Goal: Check status: Check status

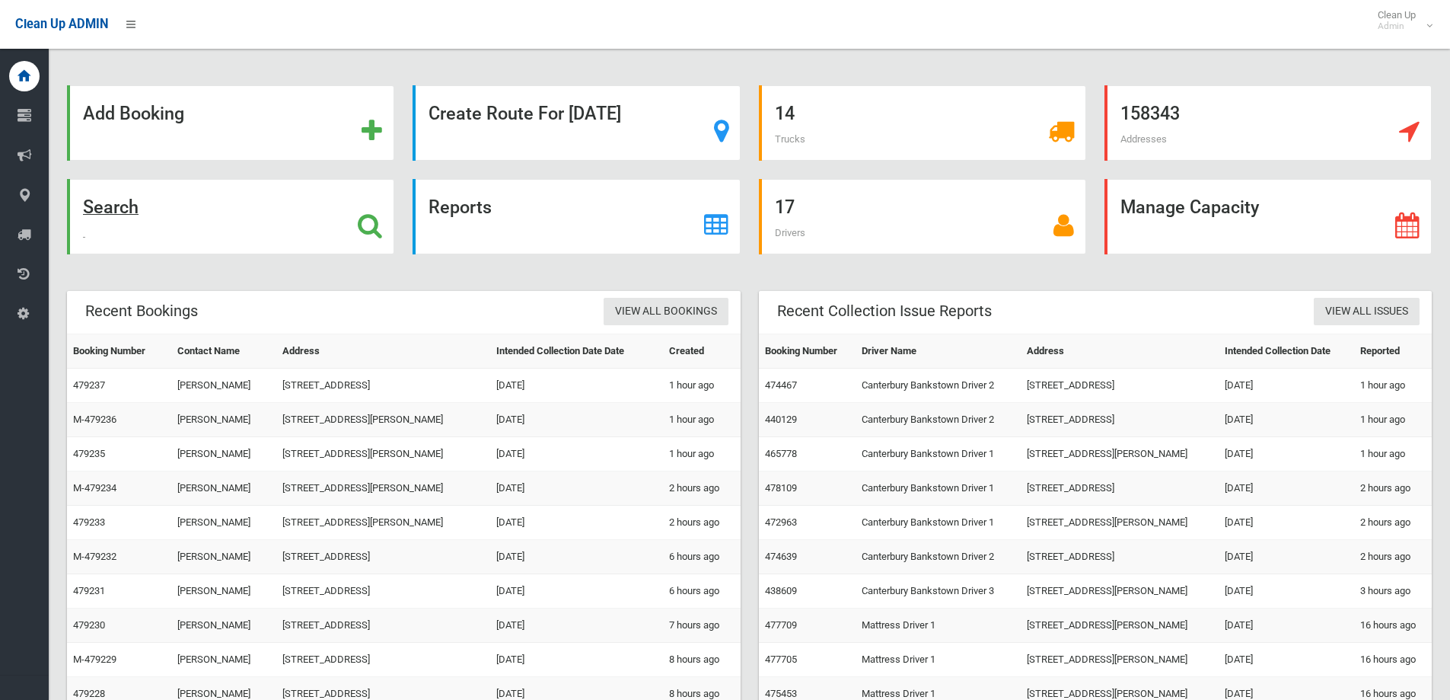
click at [214, 227] on div "Search" at bounding box center [230, 216] width 327 height 75
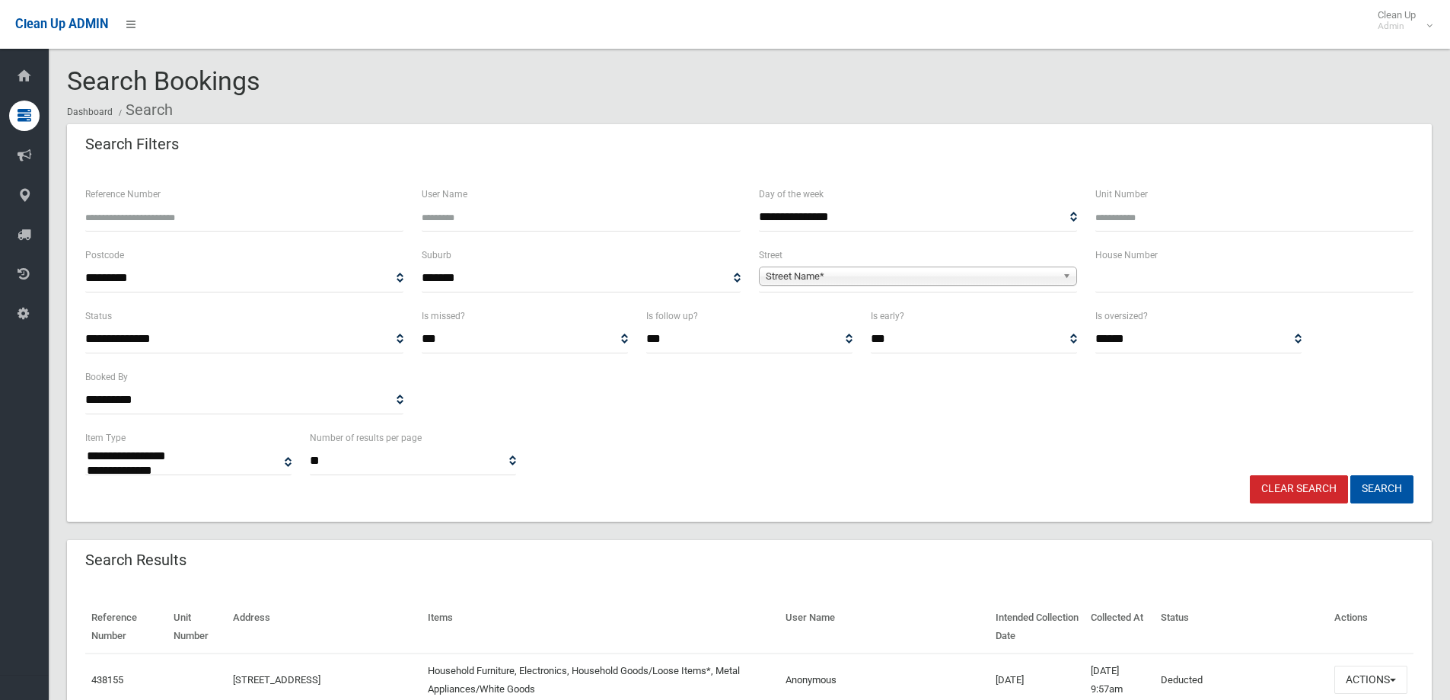
select select
click at [1262, 273] on input "text" at bounding box center [1254, 278] width 318 height 28
type input "**"
click at [948, 279] on span "Street Name*" at bounding box center [911, 276] width 291 height 18
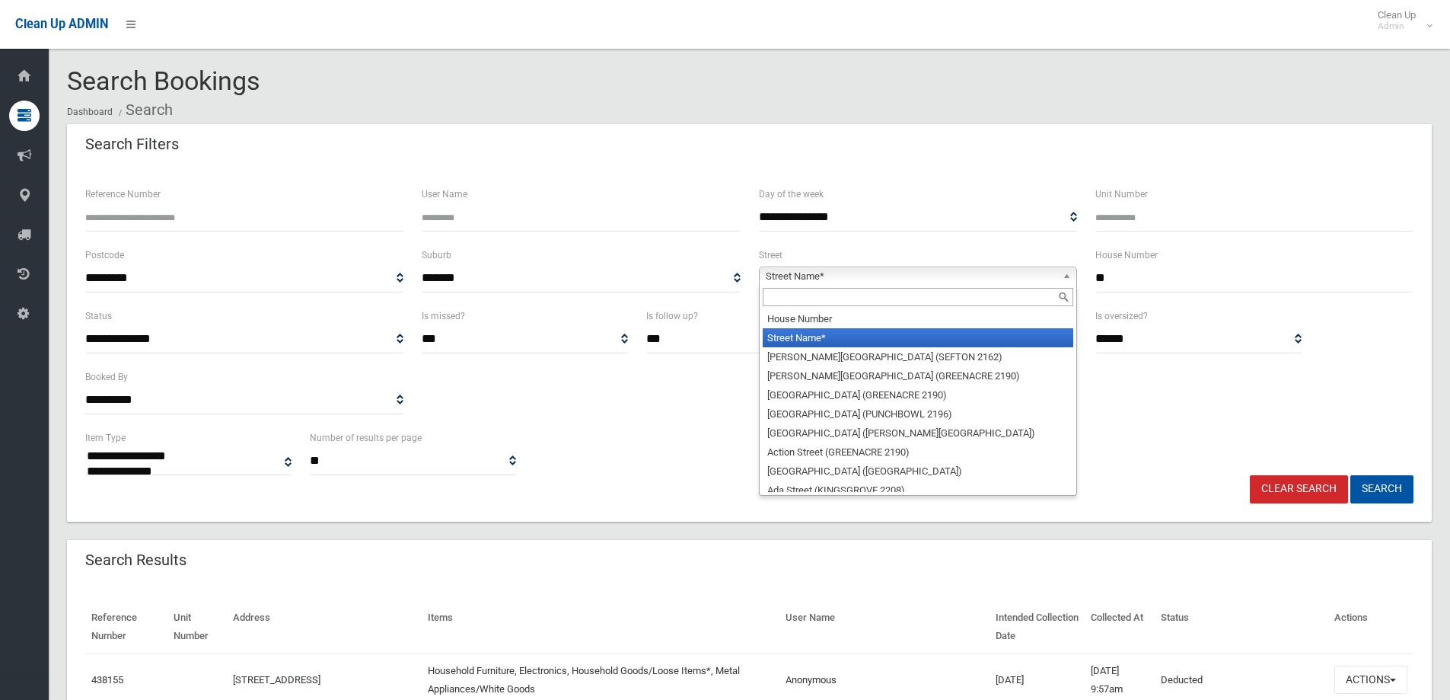
click at [933, 301] on input "text" at bounding box center [918, 297] width 311 height 18
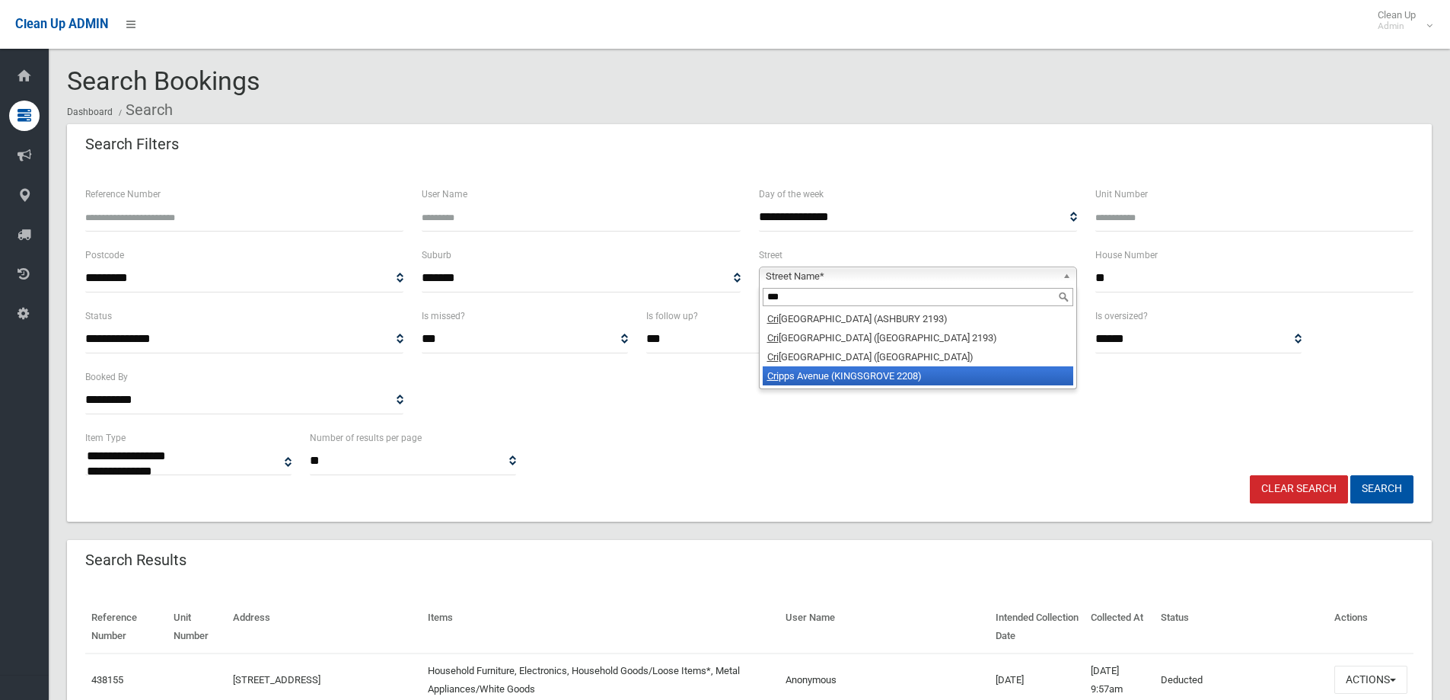
type input "***"
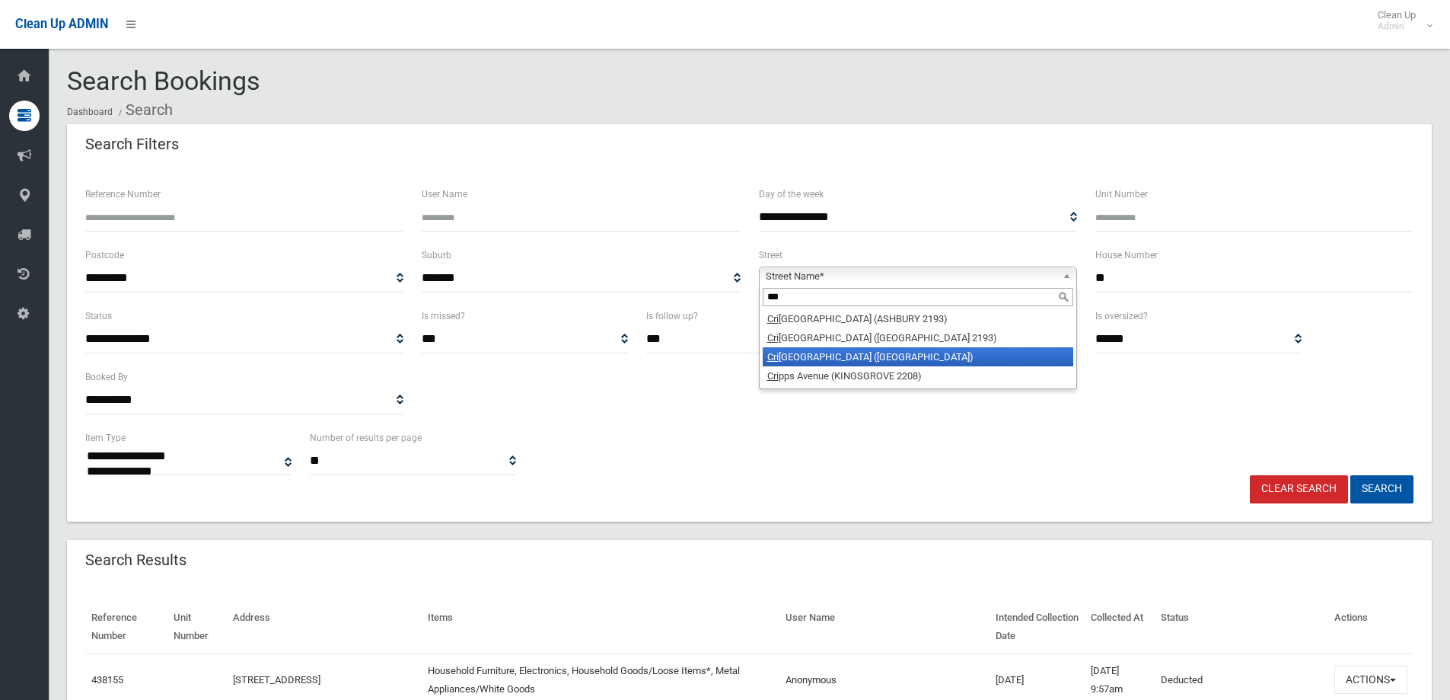
click at [940, 359] on li "Cri nan Street (HURLSTONE PARK 2193)" at bounding box center [918, 356] width 311 height 19
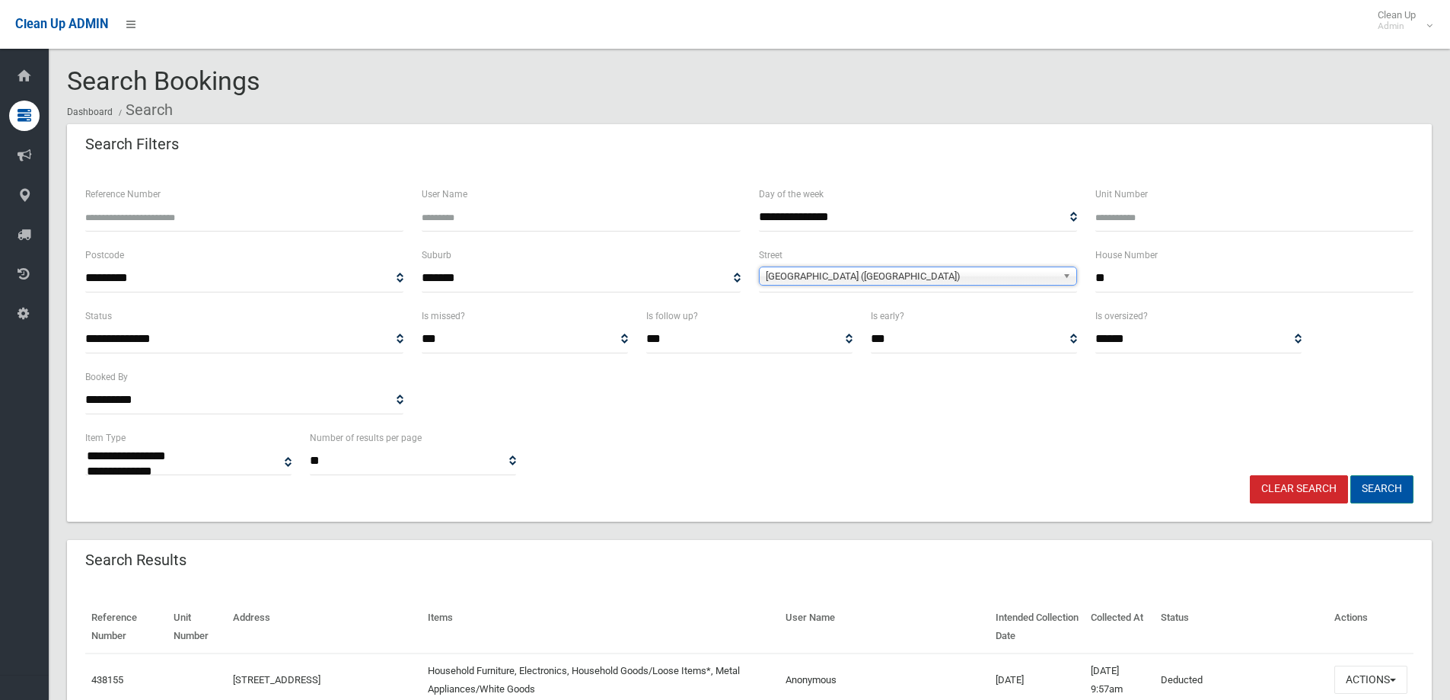
click at [1354, 483] on button "Search" at bounding box center [1382, 489] width 63 height 28
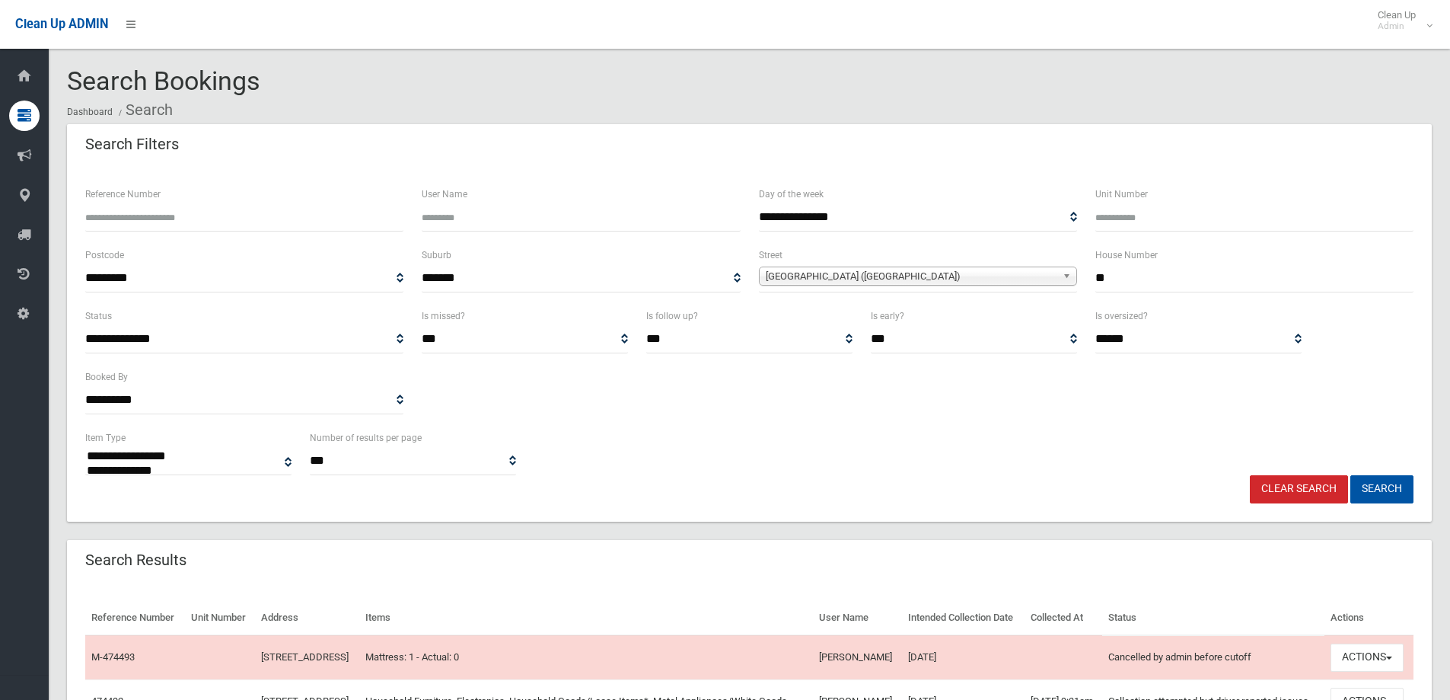
select select
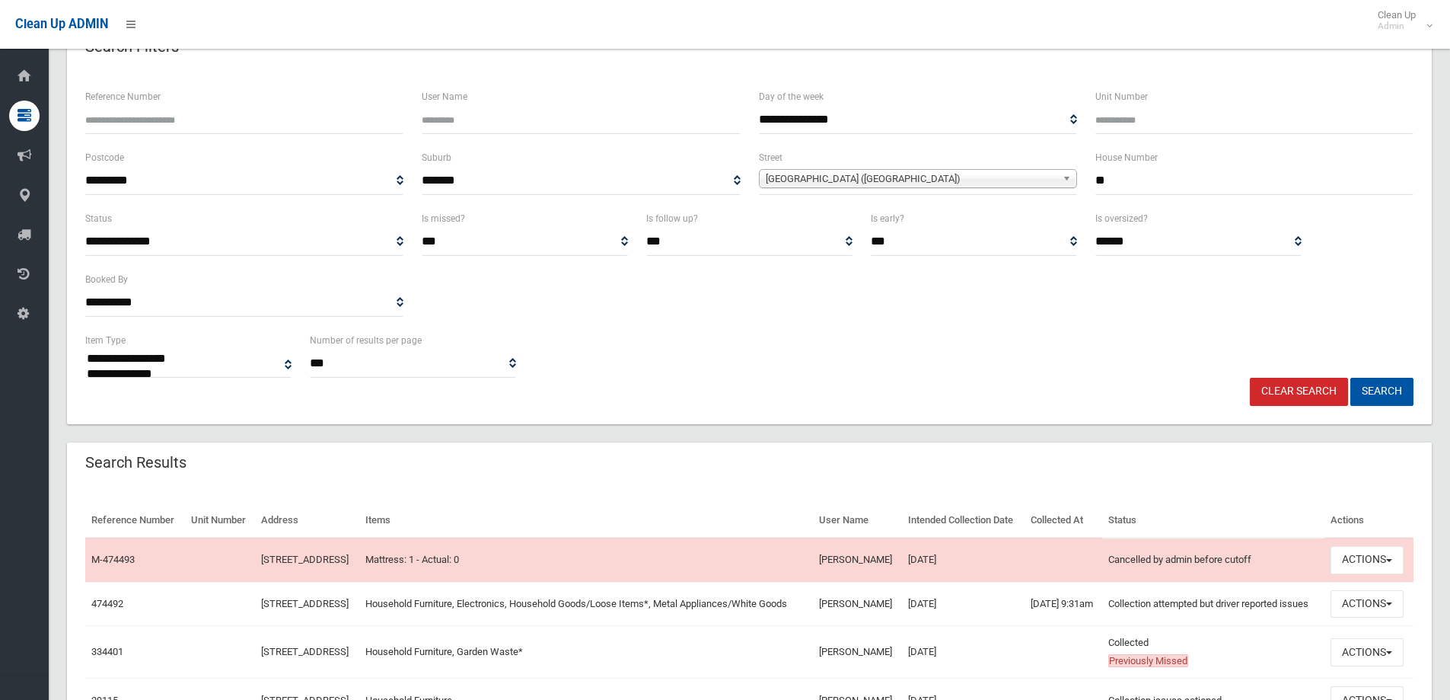
scroll to position [152, 0]
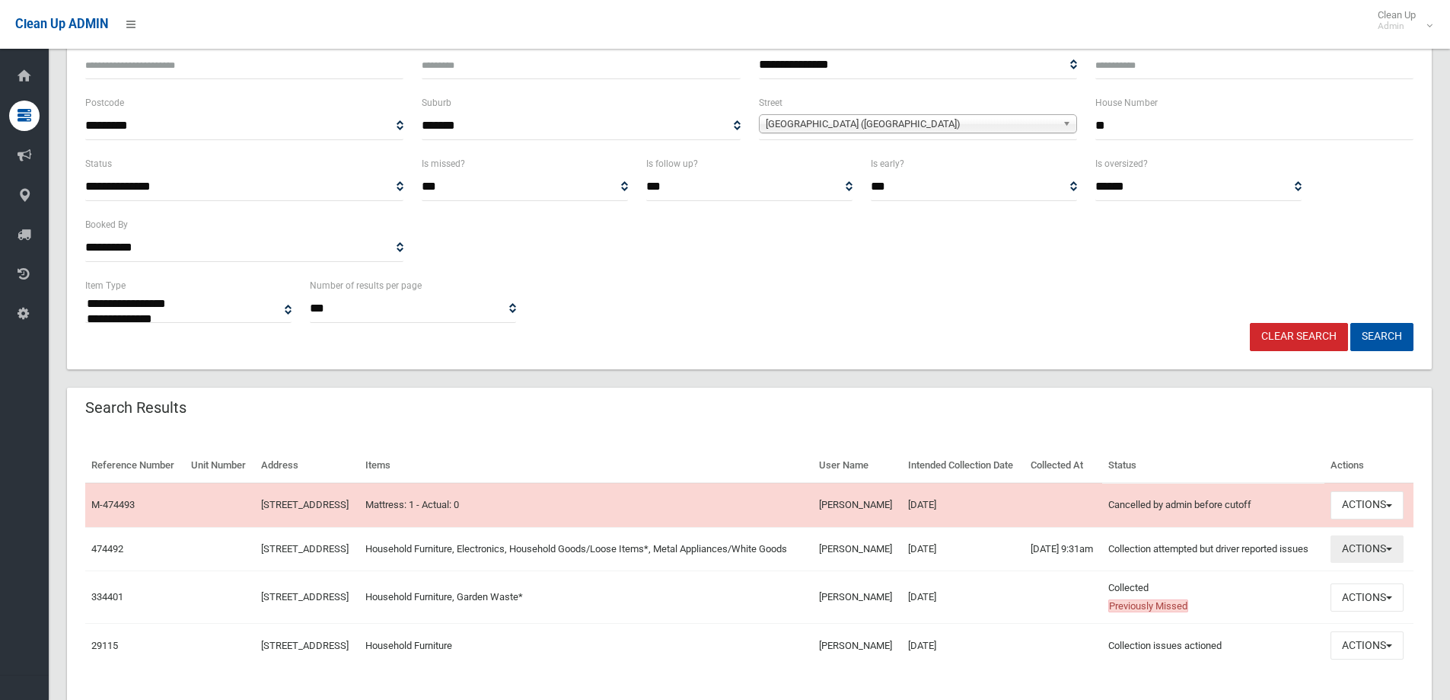
click at [1367, 563] on button "Actions" at bounding box center [1367, 549] width 73 height 28
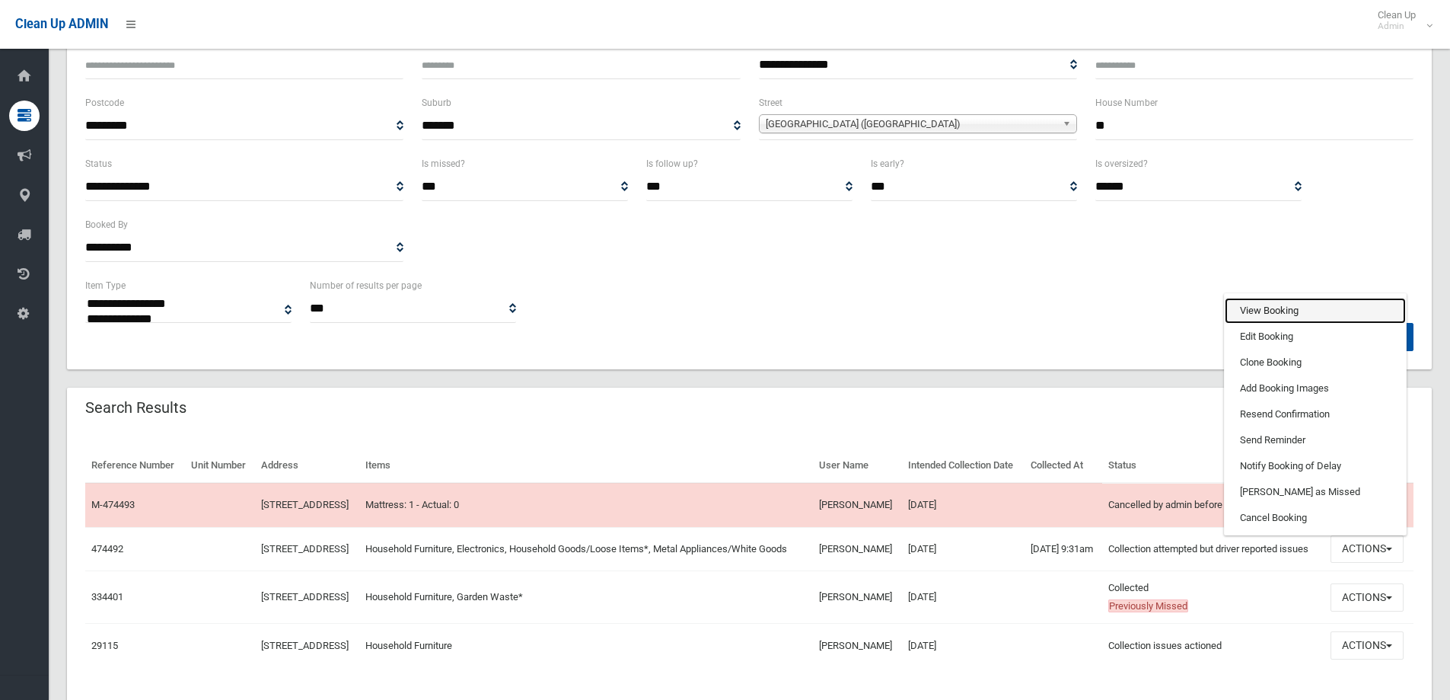
click at [1259, 324] on link "View Booking" at bounding box center [1315, 311] width 181 height 26
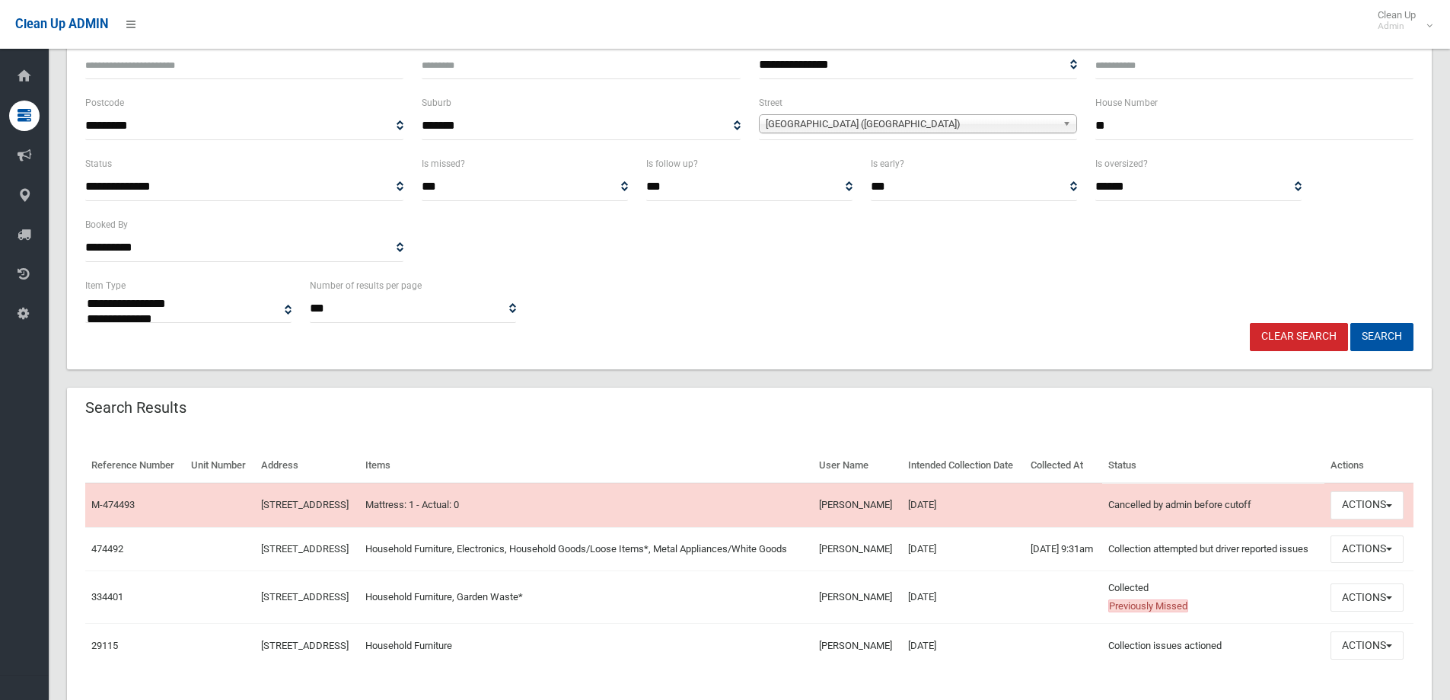
scroll to position [228, 0]
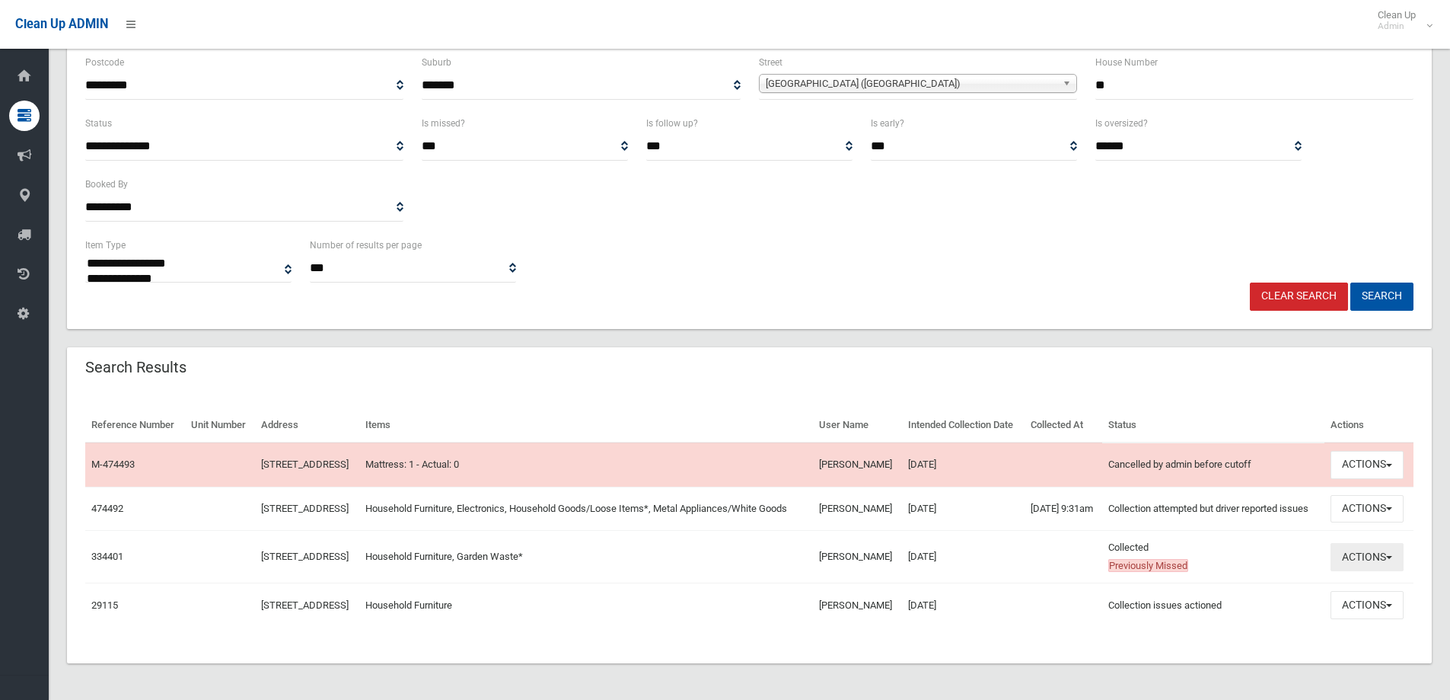
click at [1379, 560] on button "Actions" at bounding box center [1367, 557] width 73 height 28
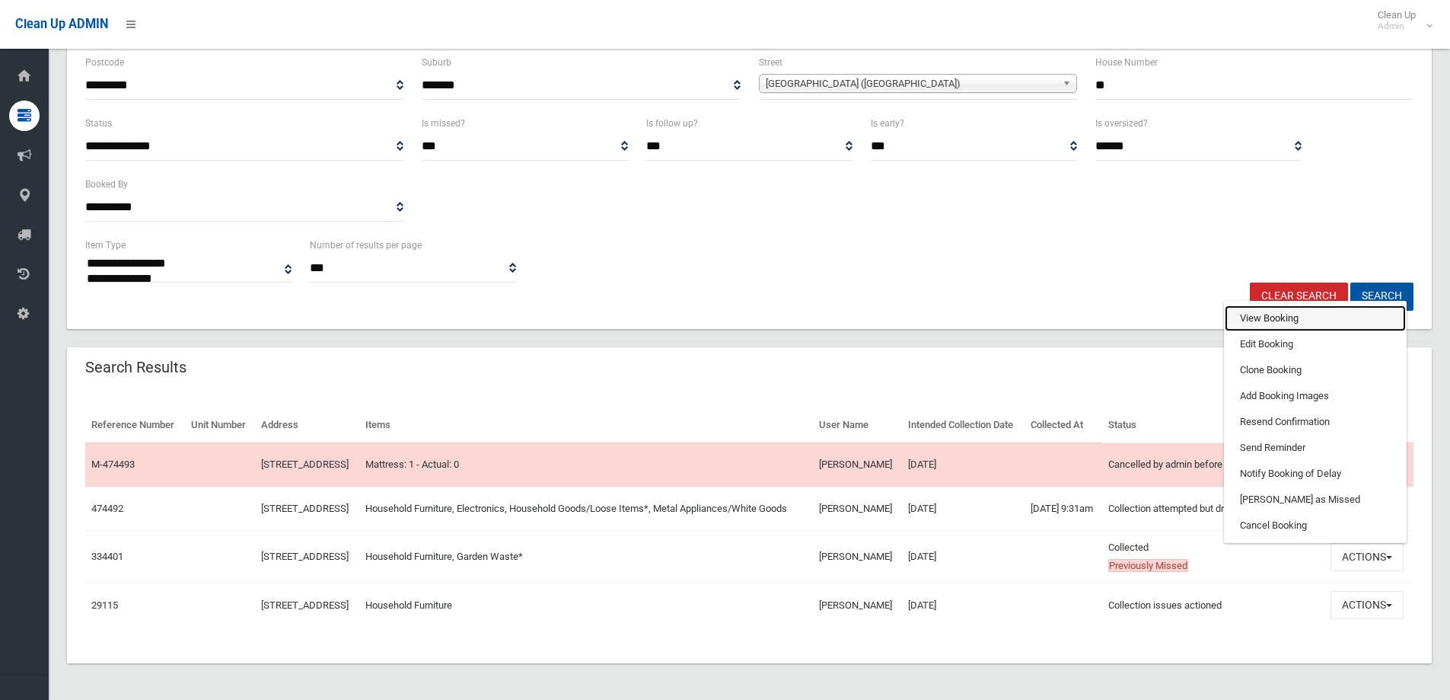
click at [1341, 326] on link "View Booking" at bounding box center [1315, 318] width 181 height 26
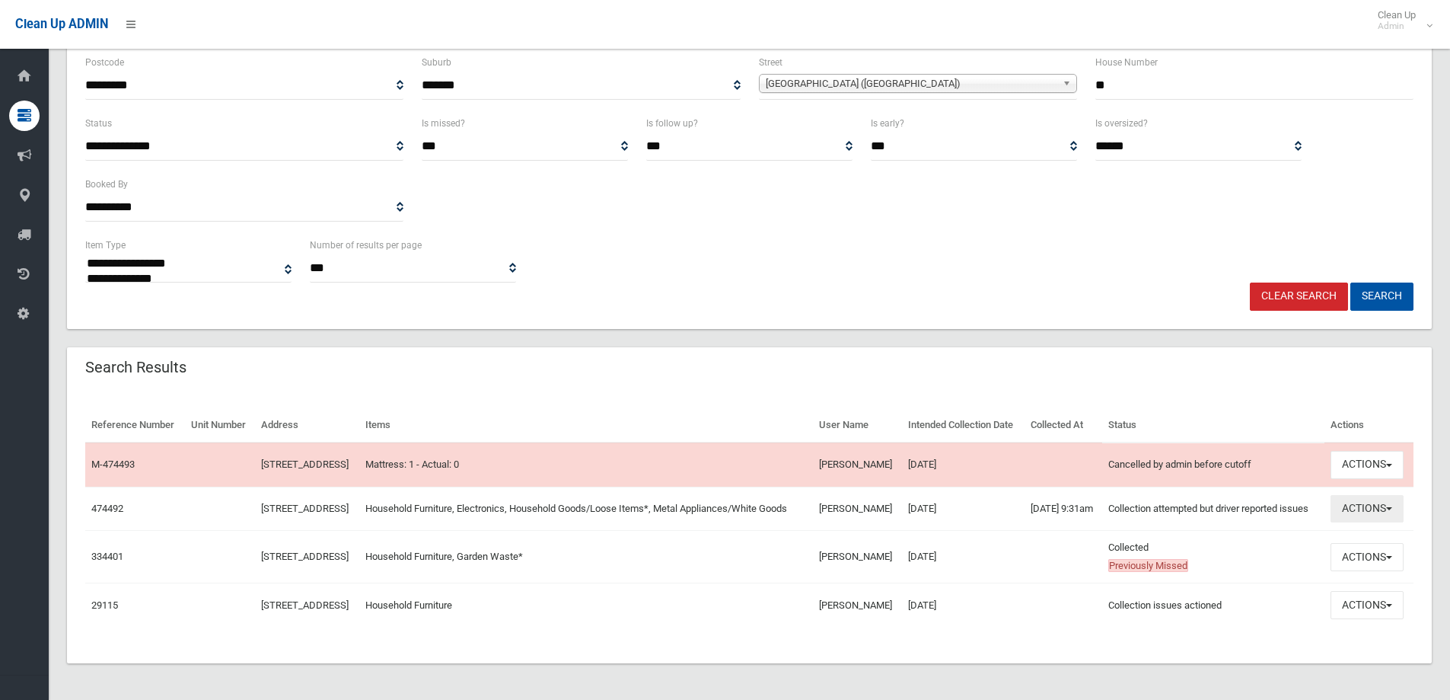
click at [1372, 510] on button "Actions" at bounding box center [1367, 509] width 73 height 28
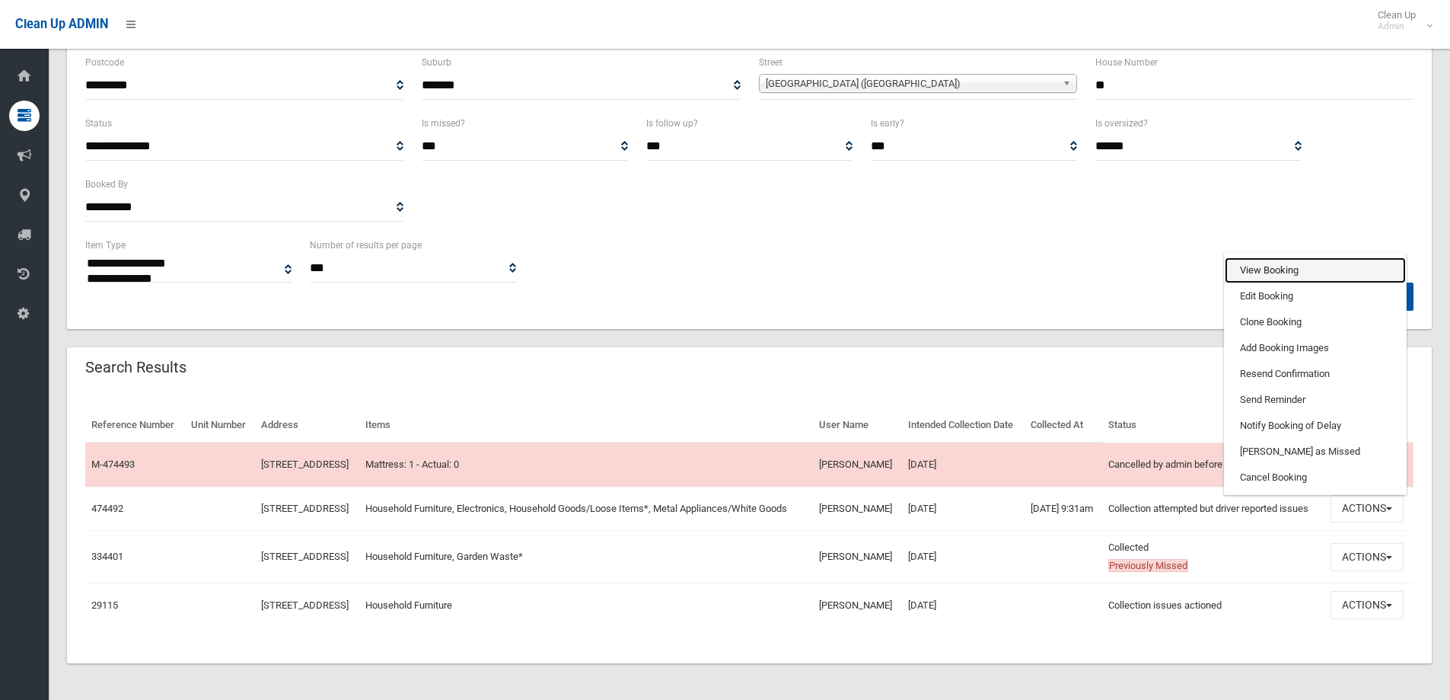
click at [1286, 259] on link "View Booking" at bounding box center [1315, 270] width 181 height 26
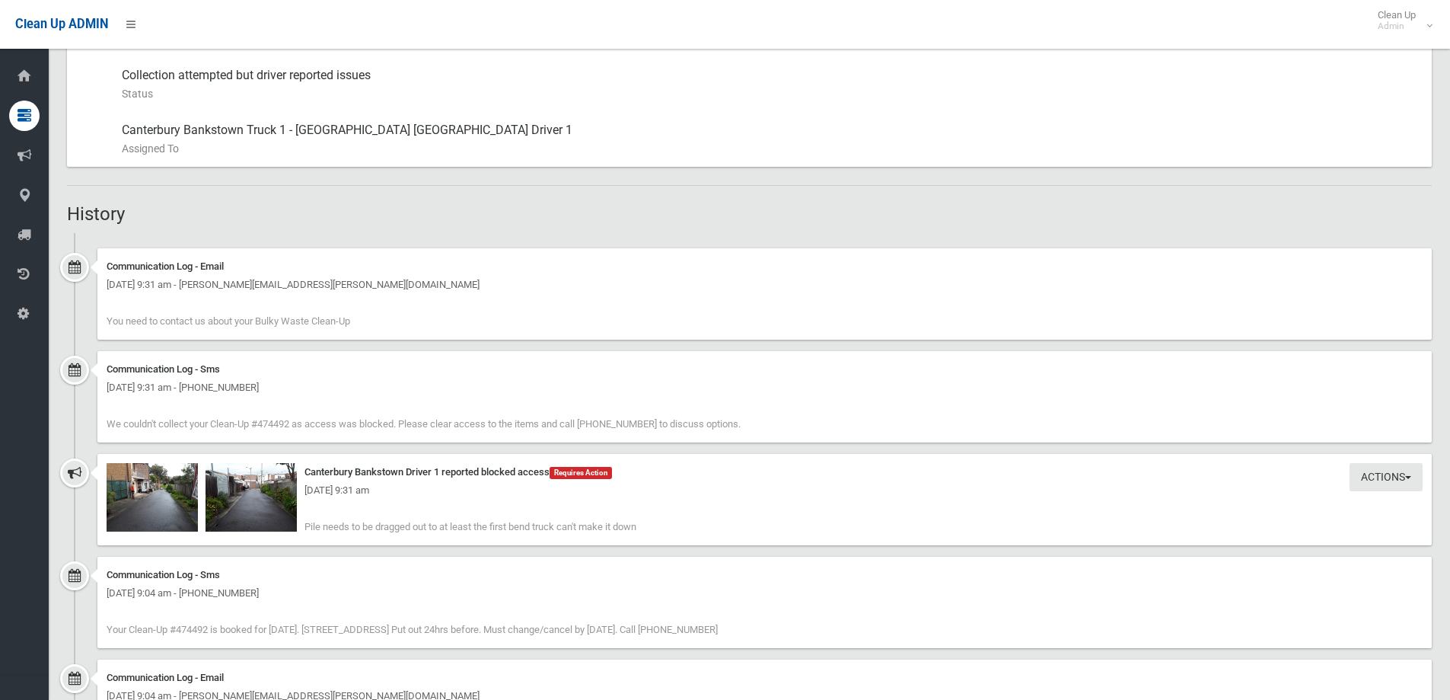
scroll to position [990, 0]
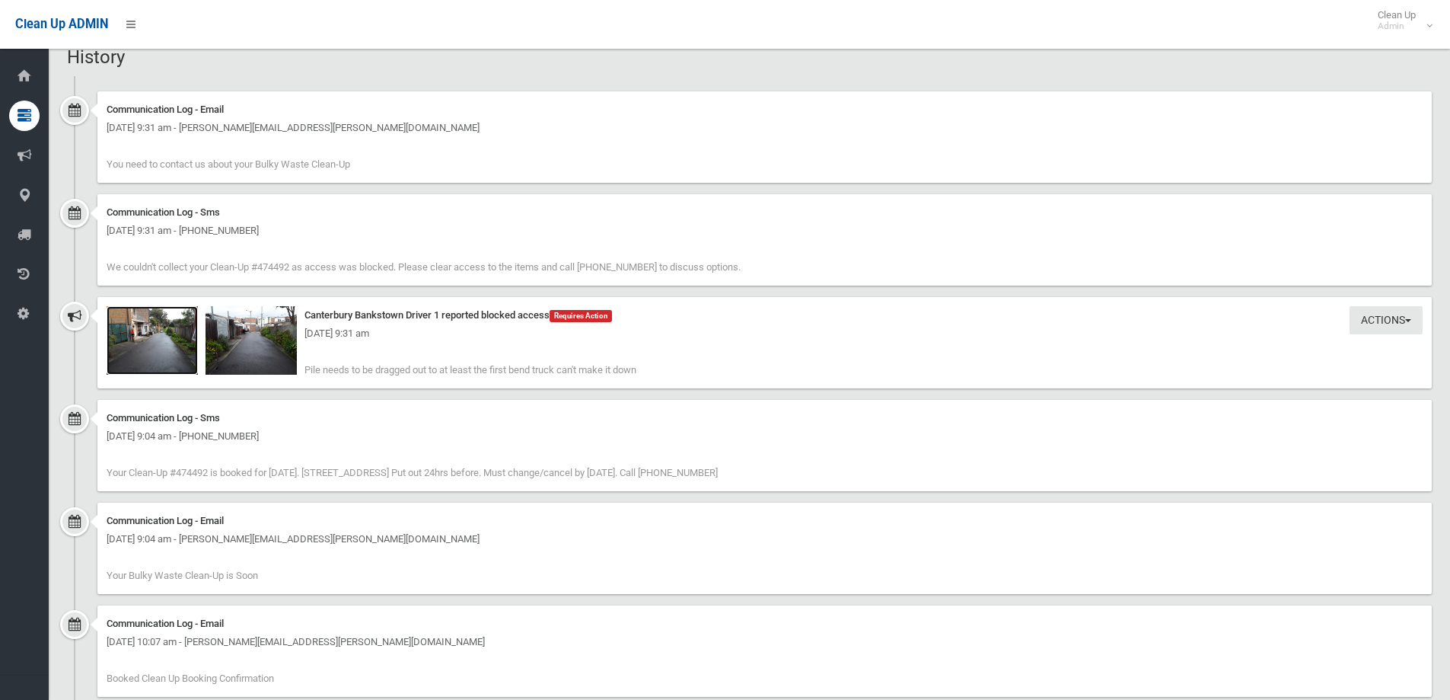
click at [181, 324] on img at bounding box center [152, 340] width 91 height 69
click at [284, 331] on div "Friday 15th August 2025 - 9:31 am" at bounding box center [765, 333] width 1316 height 18
click at [268, 327] on div "Friday 15th August 2025 - 9:31 am" at bounding box center [765, 333] width 1316 height 18
click at [250, 320] on img at bounding box center [251, 340] width 91 height 69
drag, startPoint x: 303, startPoint y: 369, endPoint x: 650, endPoint y: 368, distance: 347.1
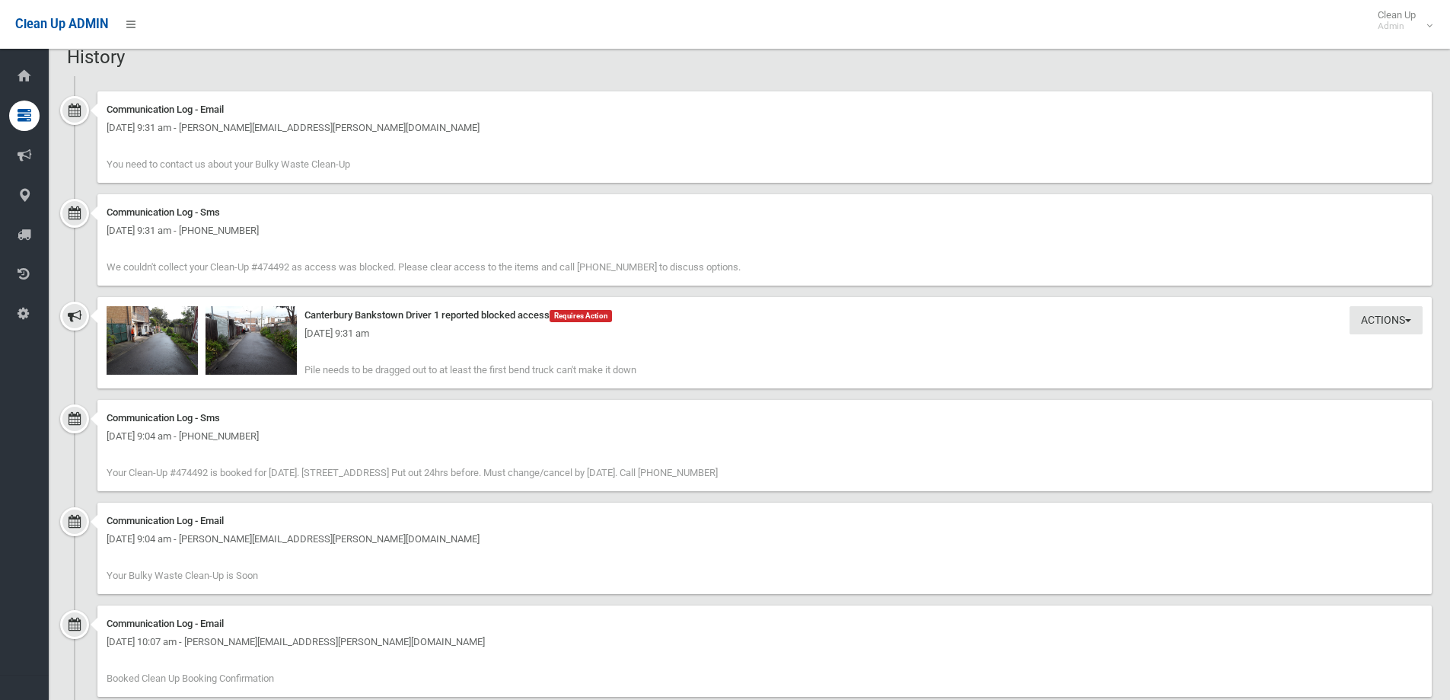
click at [650, 368] on div "Actions Take Action Canterbury Bankstown Driver 1 reported blocked access Requi…" at bounding box center [764, 342] width 1335 height 91
click at [655, 368] on div "Actions Take Action Canterbury Bankstown Driver 1 reported blocked access Requi…" at bounding box center [764, 342] width 1335 height 91
click at [291, 317] on img at bounding box center [251, 340] width 91 height 69
click at [180, 312] on img at bounding box center [152, 340] width 91 height 69
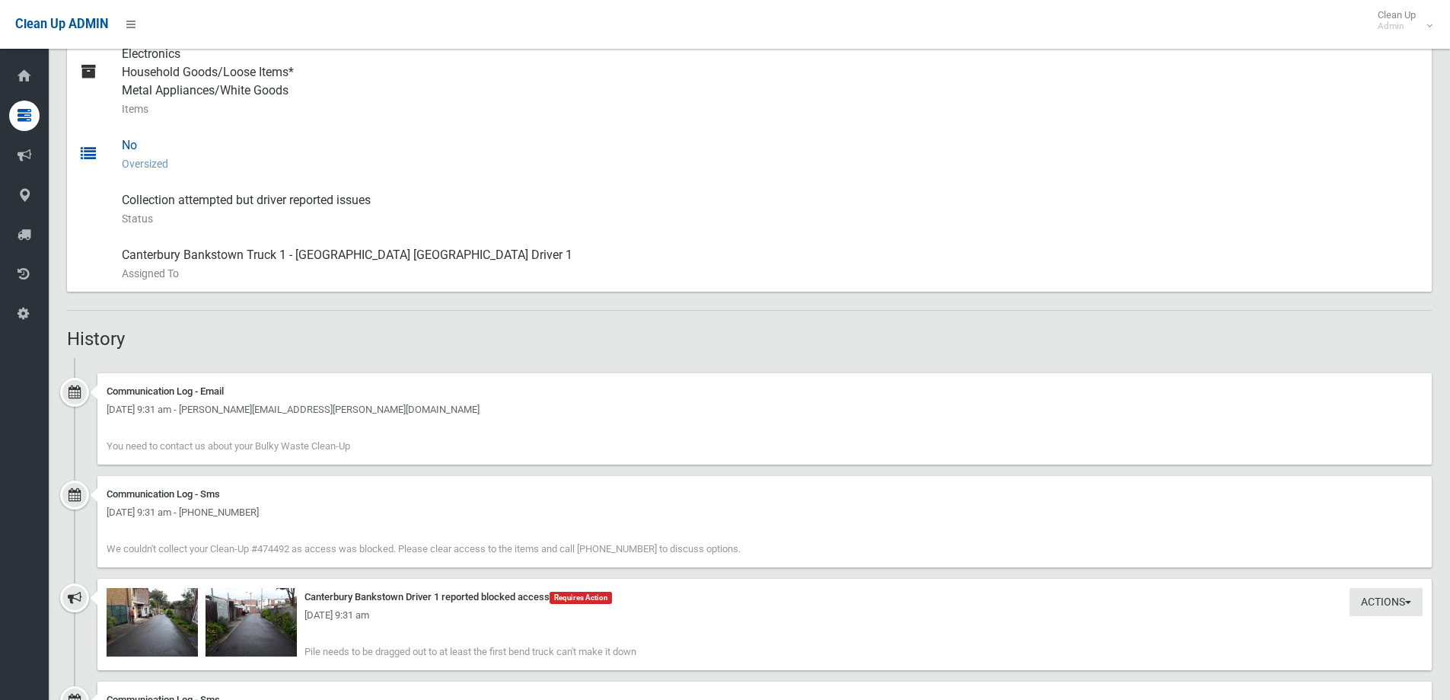
scroll to position [837, 0]
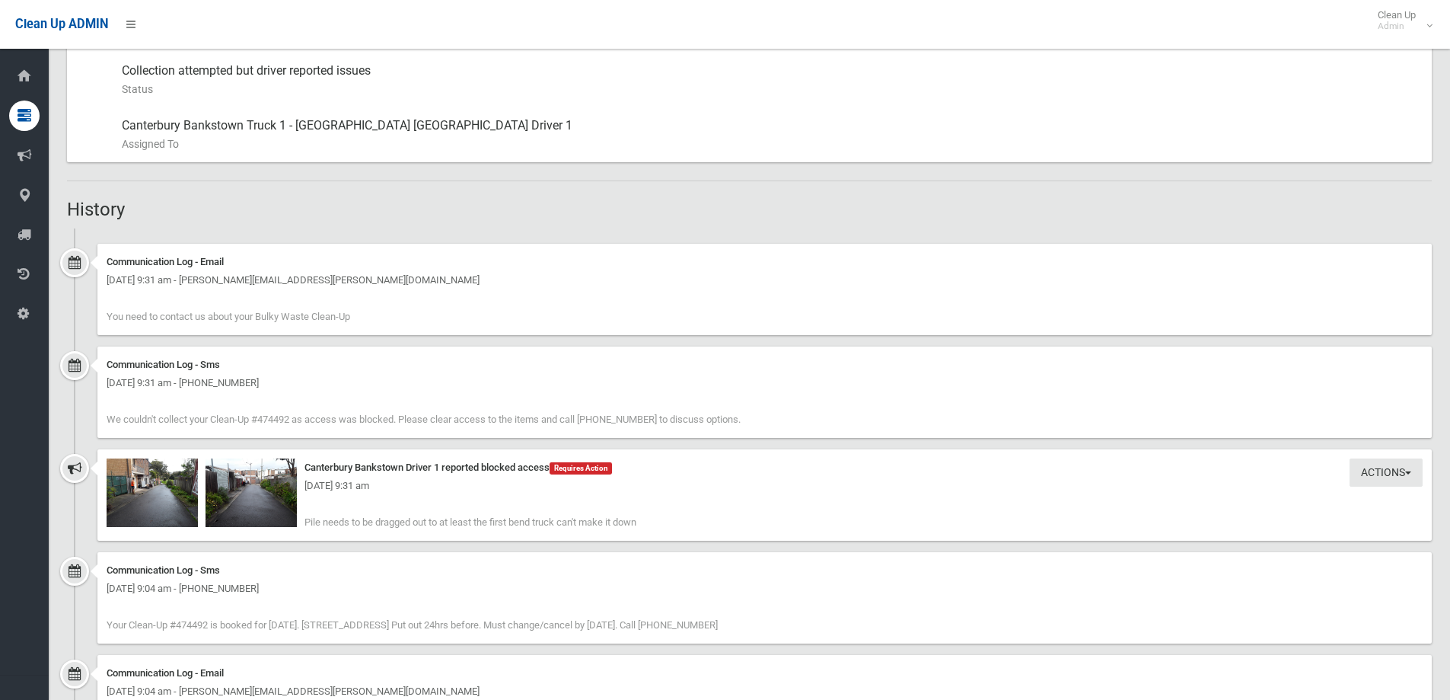
click at [126, 477] on div "[DATE] 9:31 am" at bounding box center [765, 486] width 1316 height 18
click at [146, 481] on div "[DATE] 9:31 am" at bounding box center [765, 486] width 1316 height 18
click at [178, 477] on div "[DATE] 9:31 am" at bounding box center [765, 486] width 1316 height 18
click at [188, 475] on img at bounding box center [152, 492] width 91 height 69
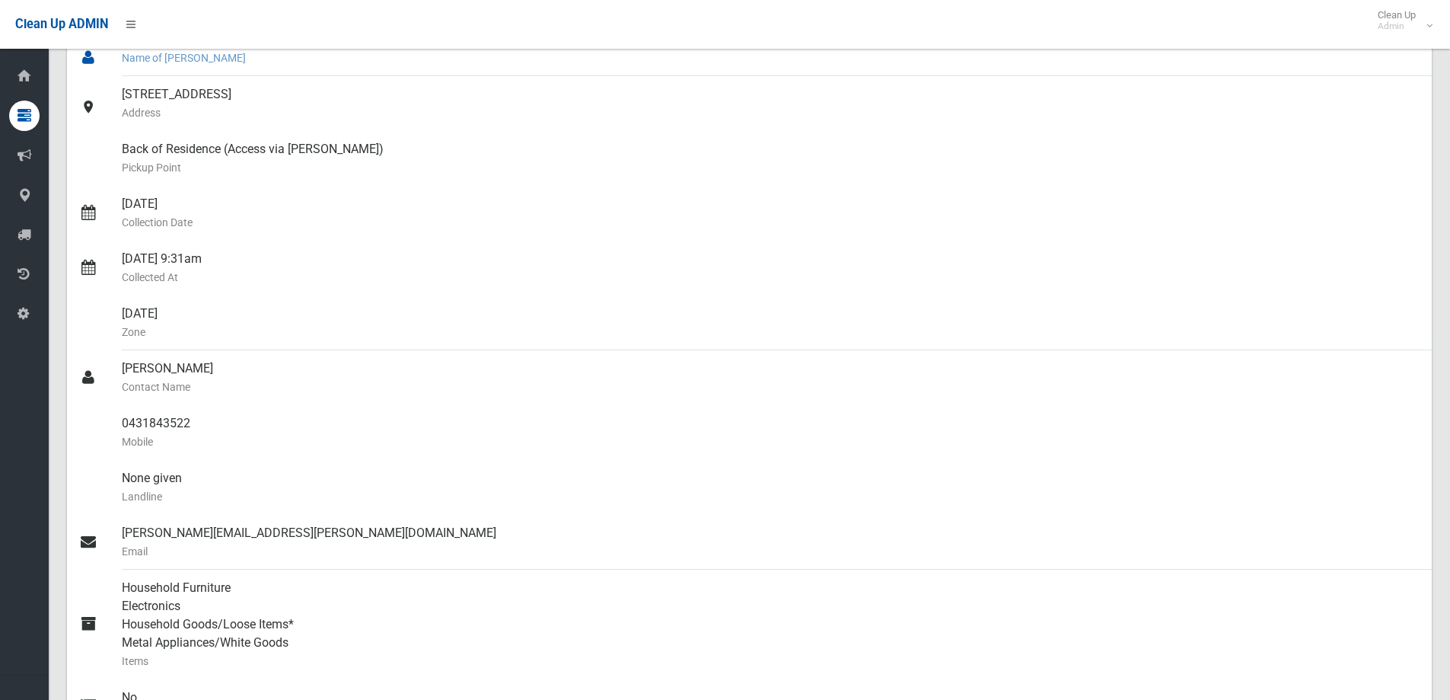
scroll to position [0, 0]
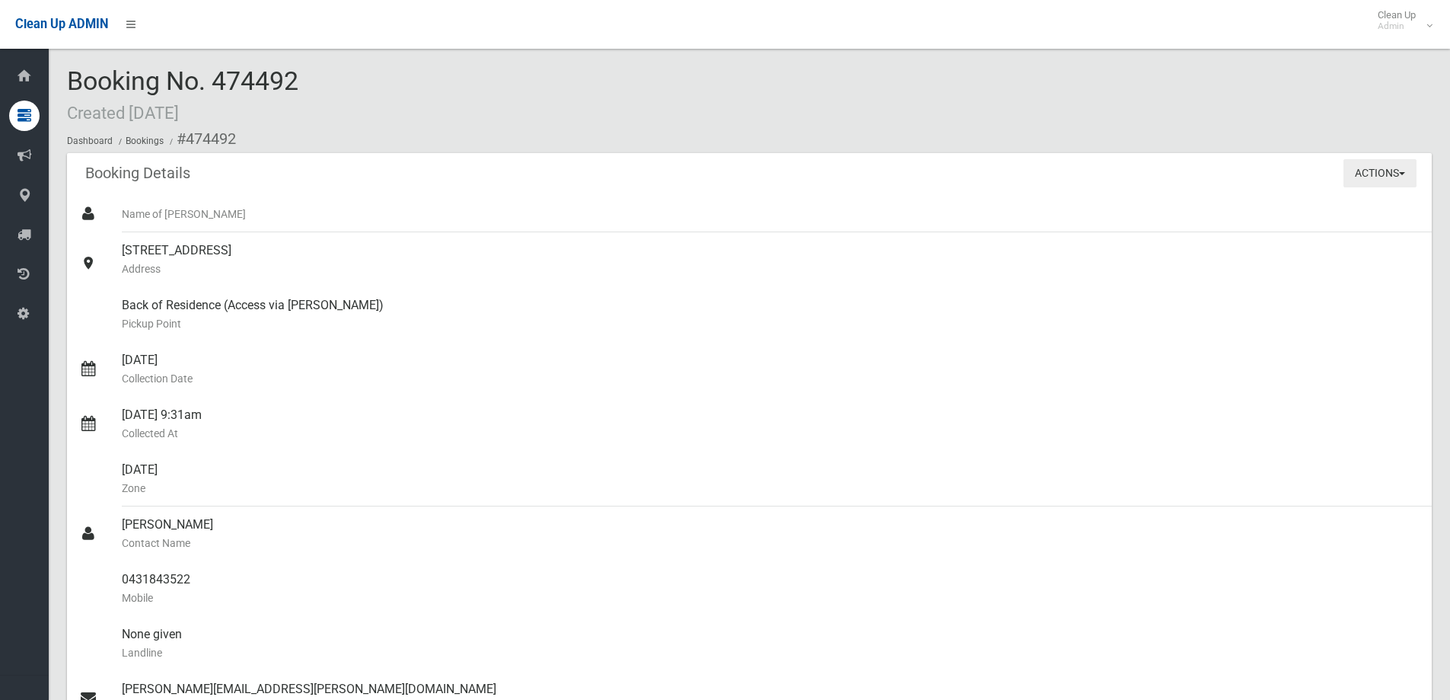
click at [1362, 182] on button "Actions" at bounding box center [1380, 173] width 73 height 28
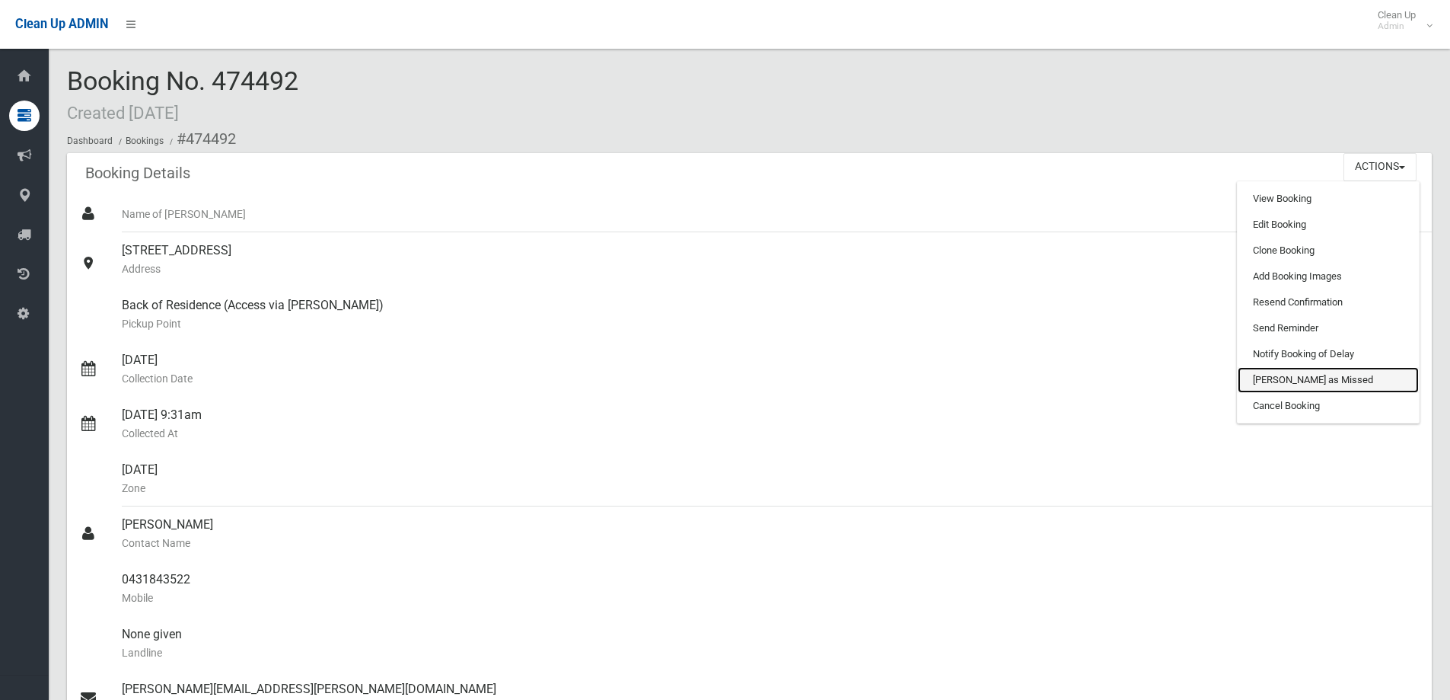
click at [1341, 370] on link "[PERSON_NAME] as Missed" at bounding box center [1328, 380] width 181 height 26
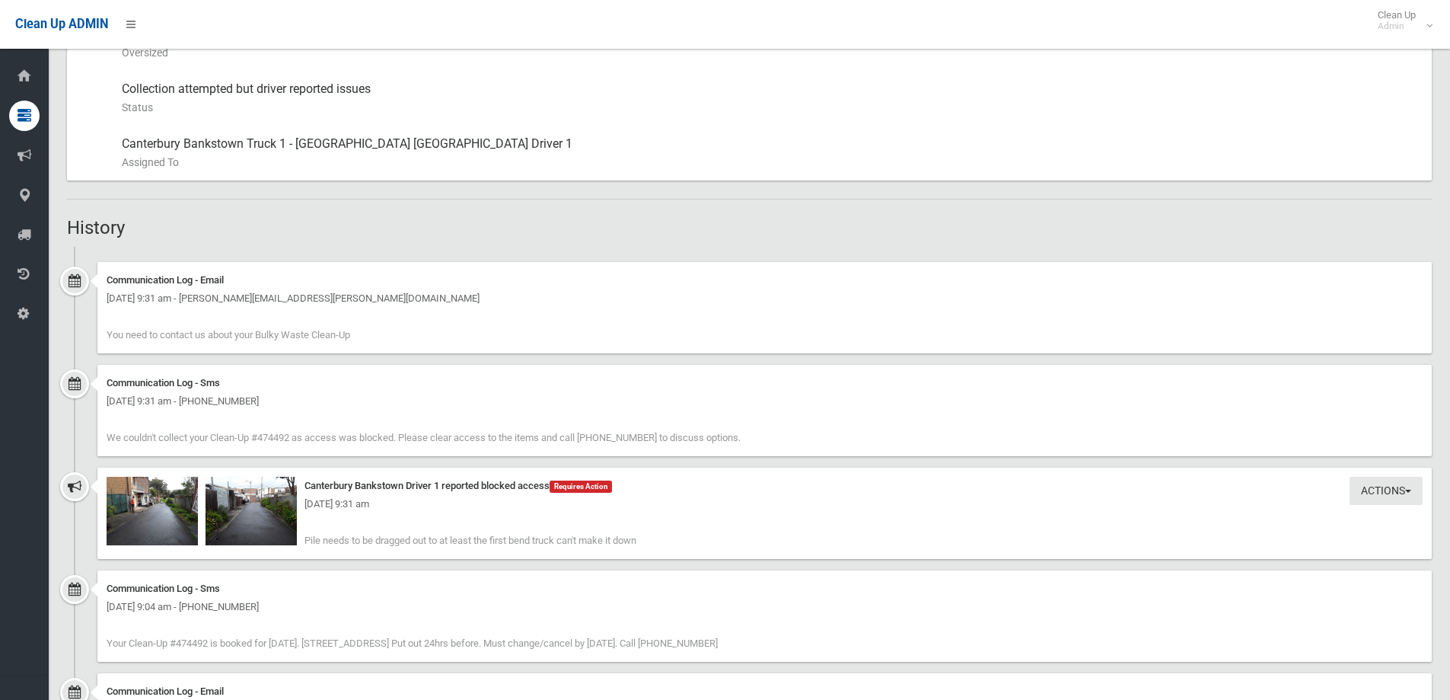
scroll to position [990, 0]
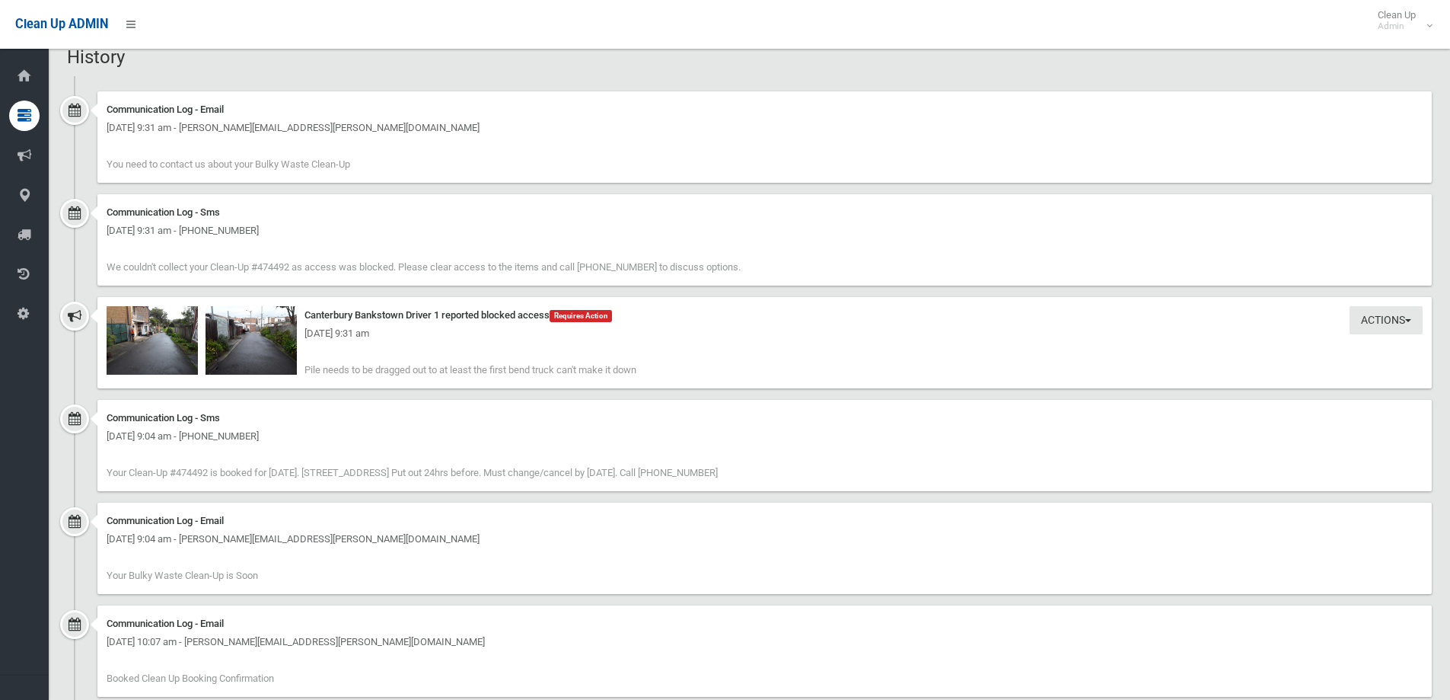
click at [246, 334] on div "[DATE] 9:31 am" at bounding box center [765, 333] width 1316 height 18
click at [282, 314] on img at bounding box center [251, 340] width 91 height 69
click at [180, 317] on img at bounding box center [152, 340] width 91 height 69
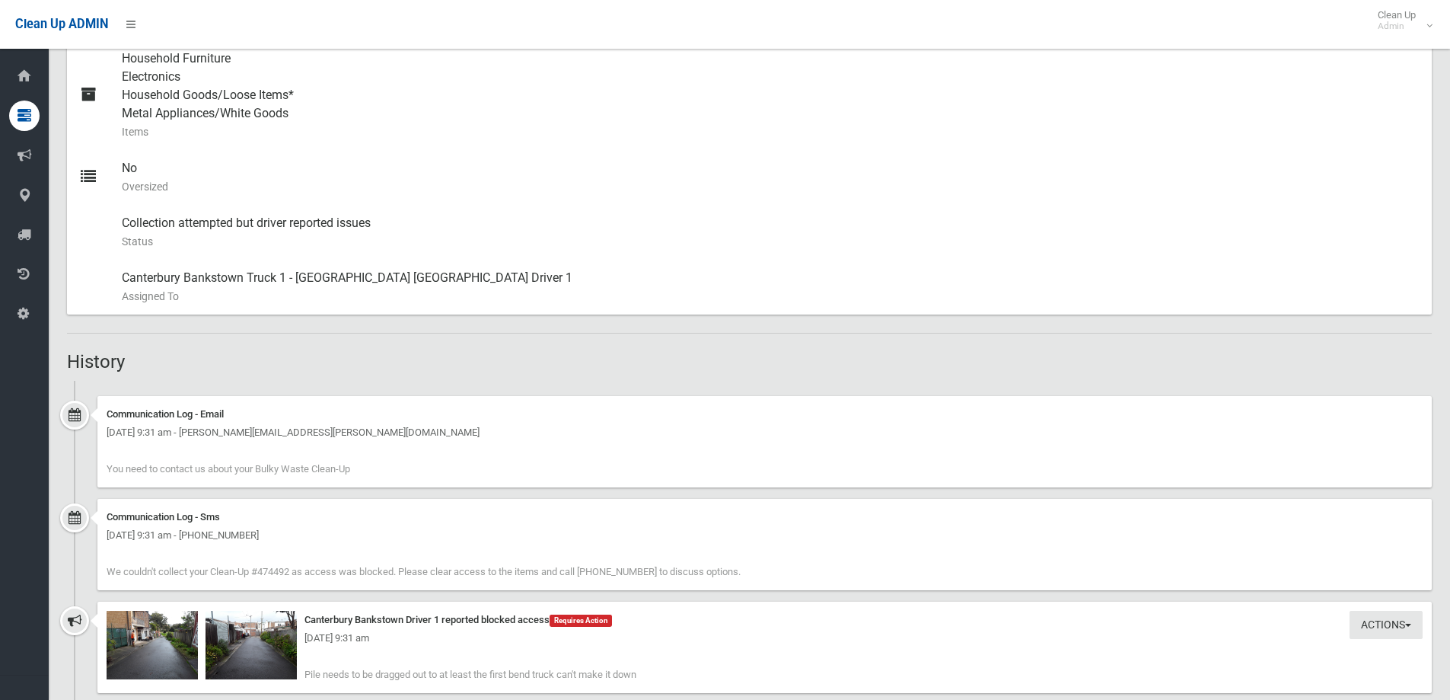
scroll to position [1128, 0]
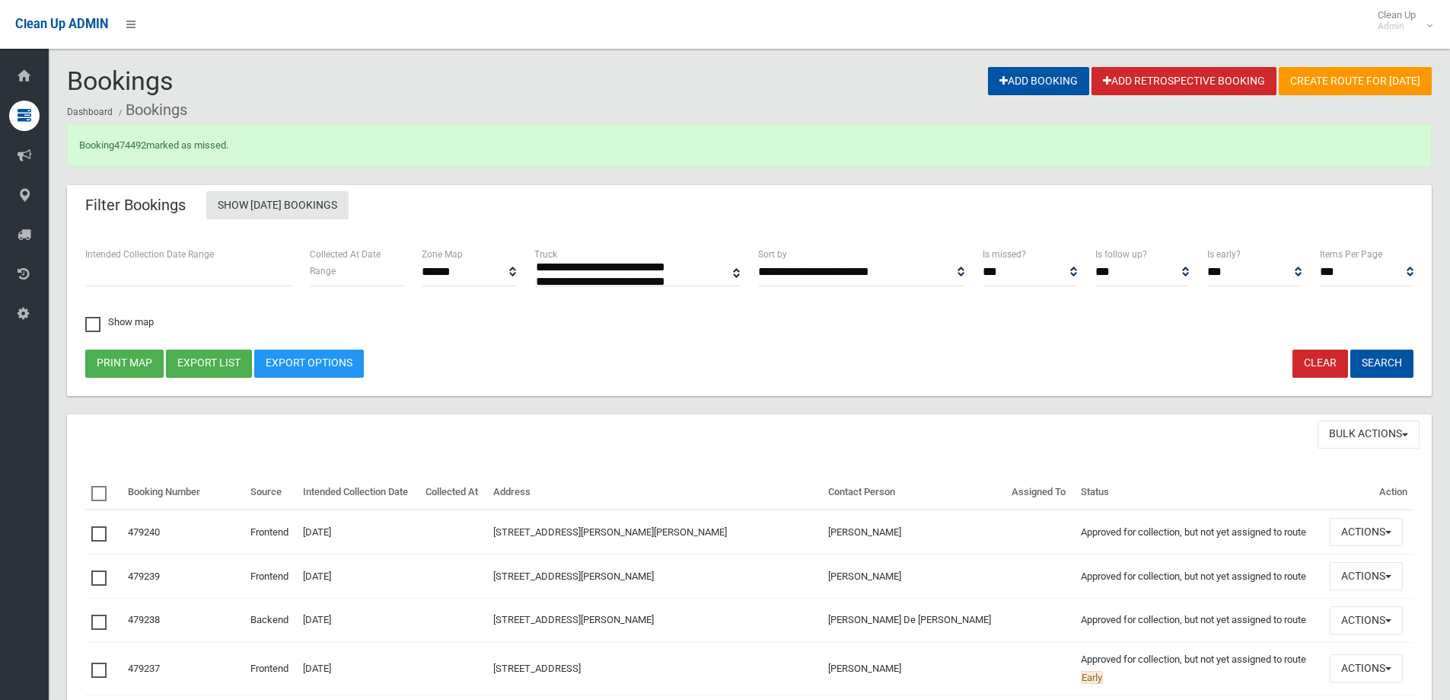
select select
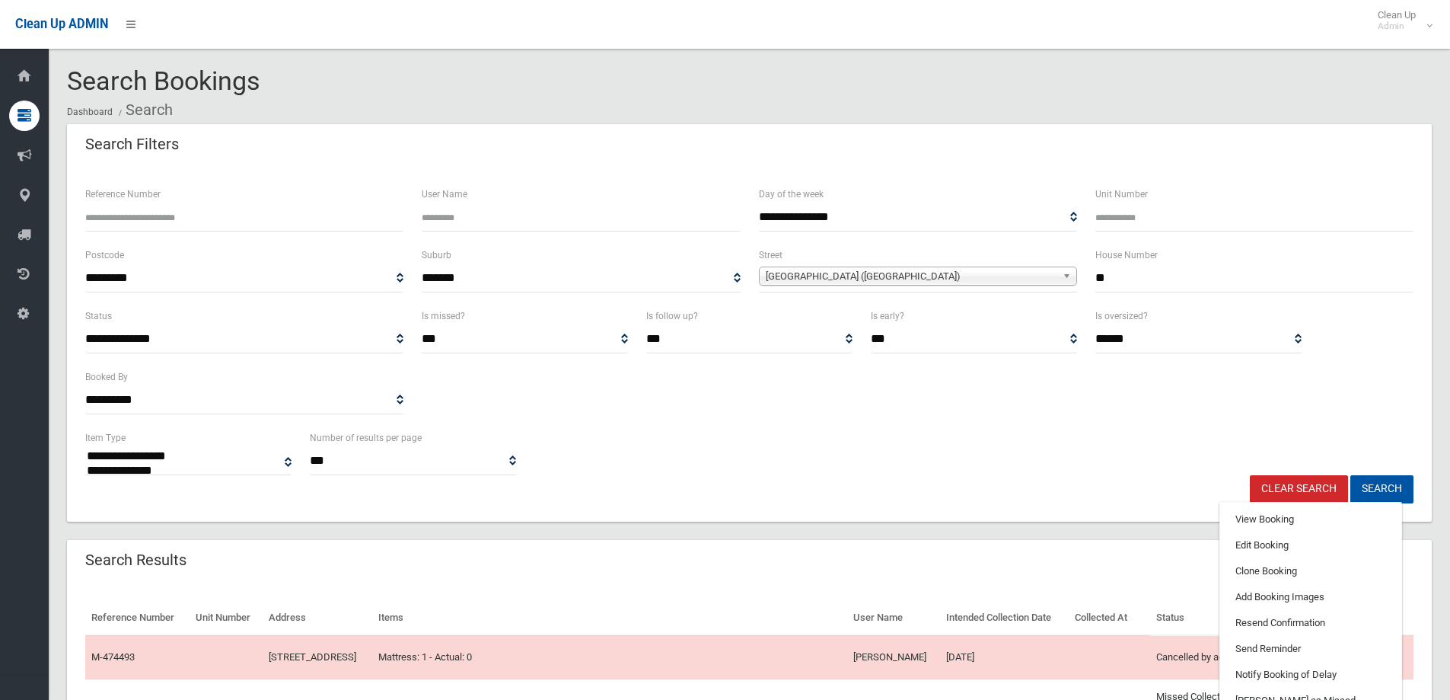
select select
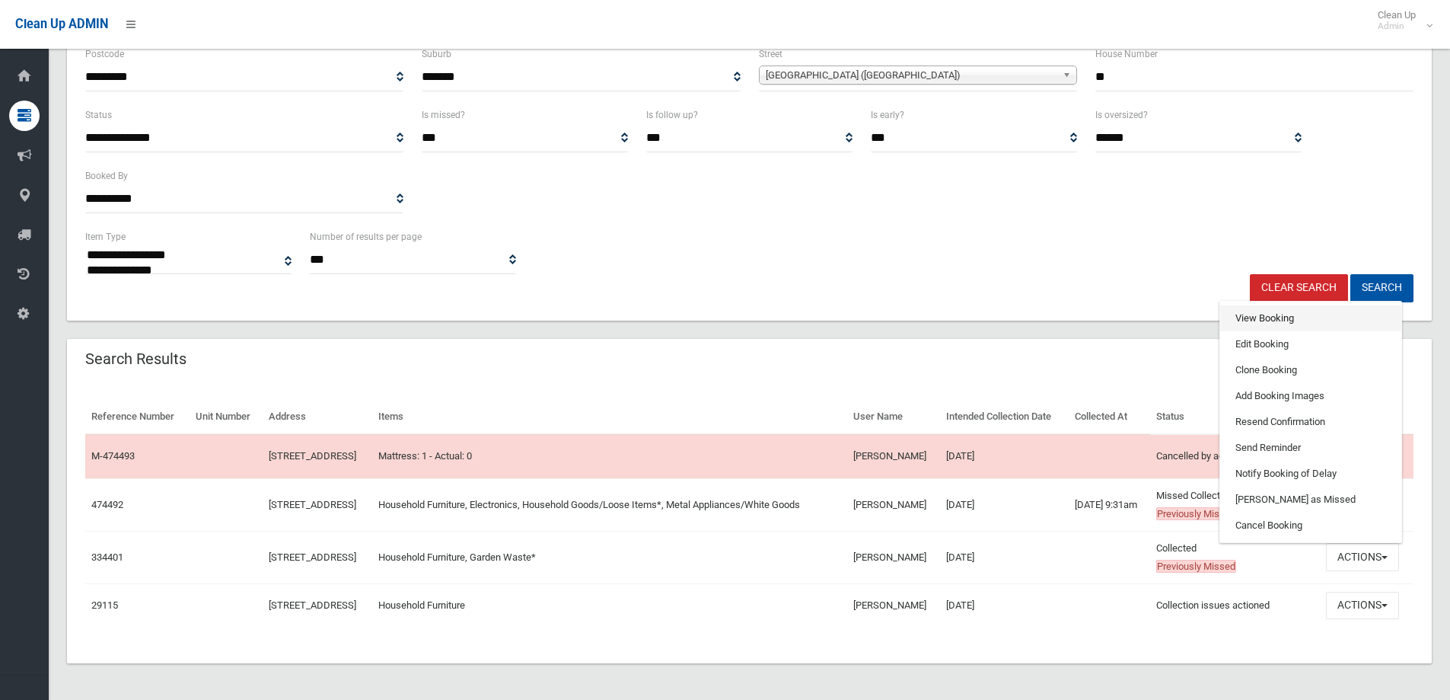
scroll to position [228, 0]
click at [1273, 319] on link "View Booking" at bounding box center [1310, 318] width 181 height 26
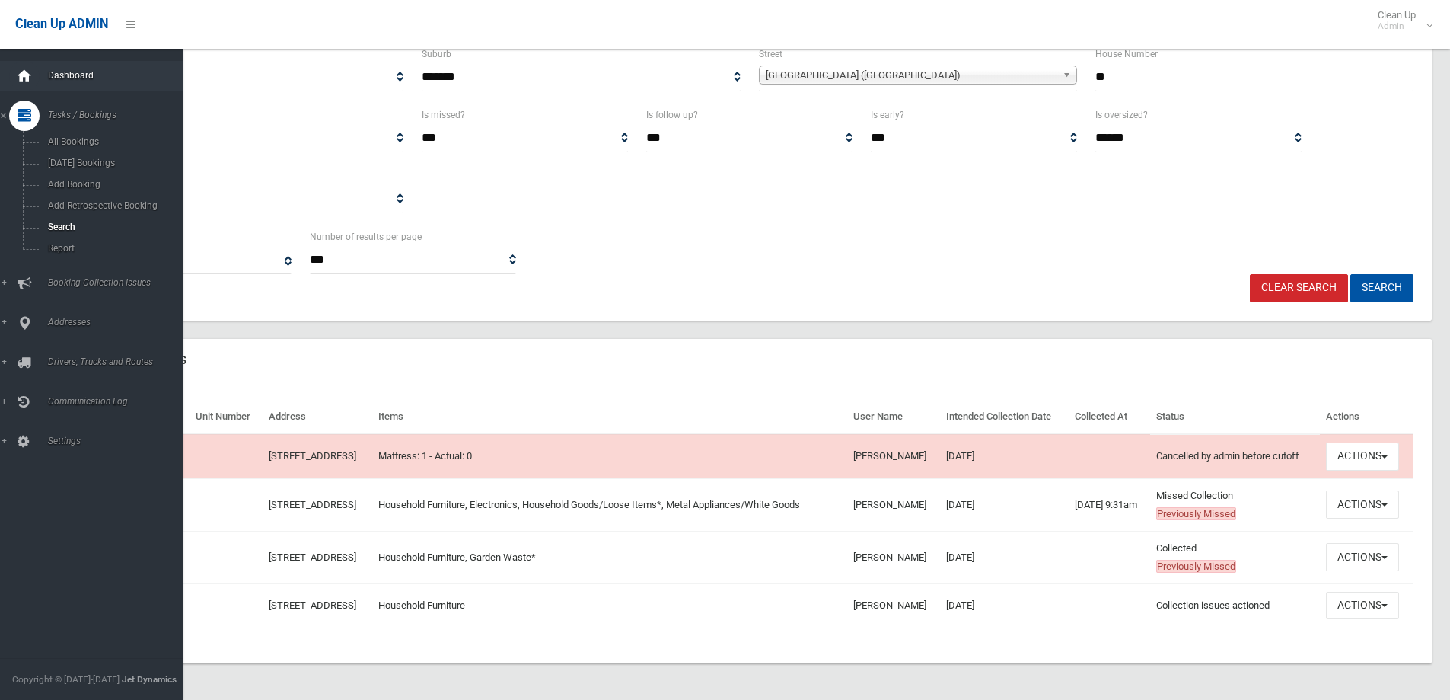
click at [37, 83] on div at bounding box center [24, 76] width 30 height 30
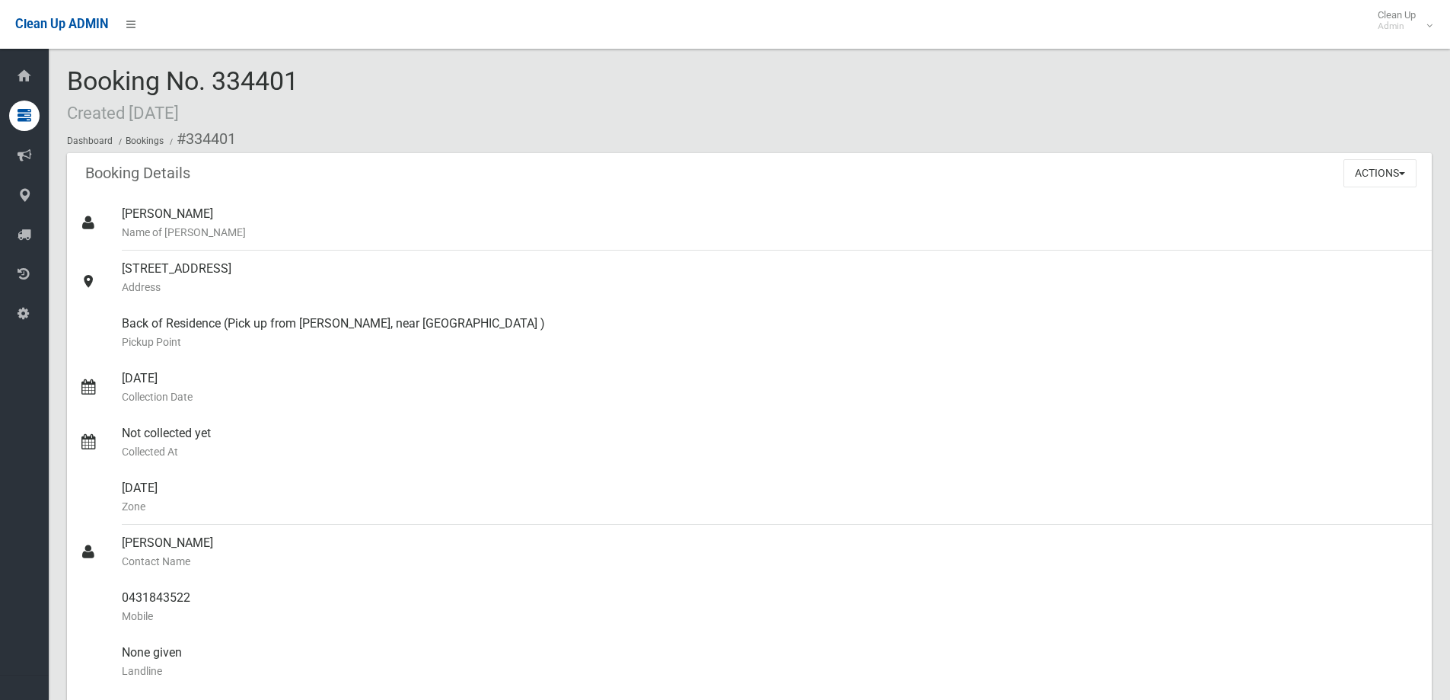
scroll to position [533, 0]
